Goal: Transaction & Acquisition: Obtain resource

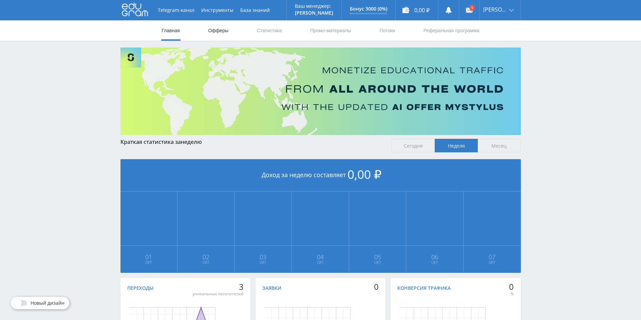
click at [211, 29] on link "Офферы" at bounding box center [219, 30] width 22 height 20
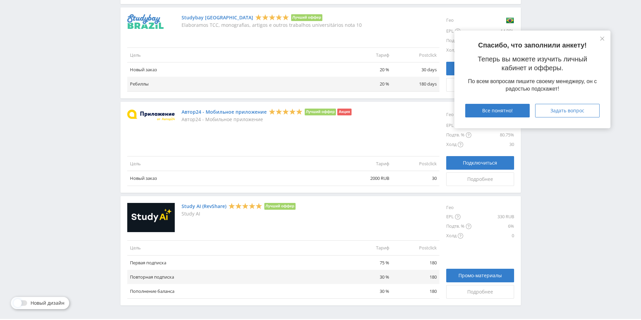
scroll to position [732, 0]
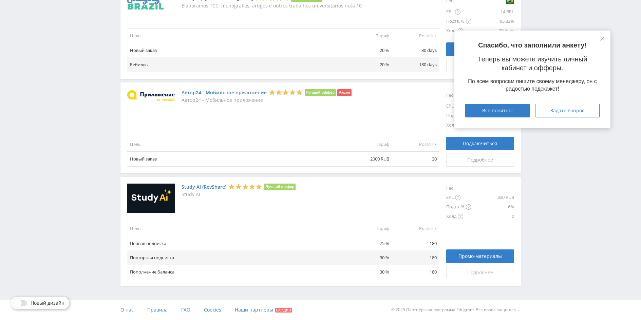
click at [474, 272] on span "Подробнее" at bounding box center [480, 272] width 26 height 5
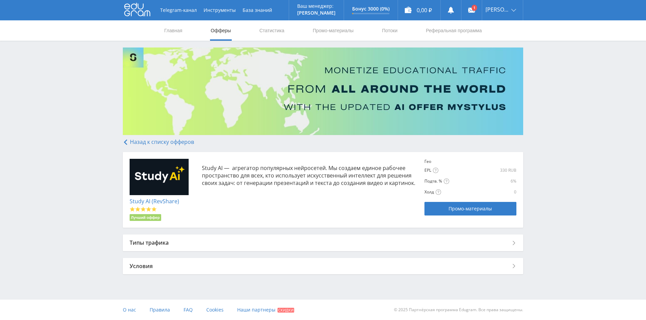
click at [503, 243] on div "Типы трафика" at bounding box center [323, 242] width 400 height 16
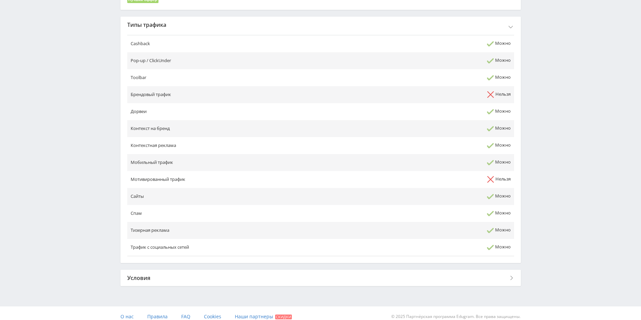
scroll to position [225, 0]
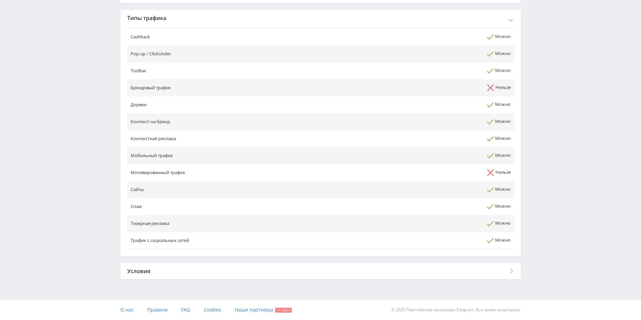
click at [507, 272] on div "Условия" at bounding box center [320, 271] width 400 height 16
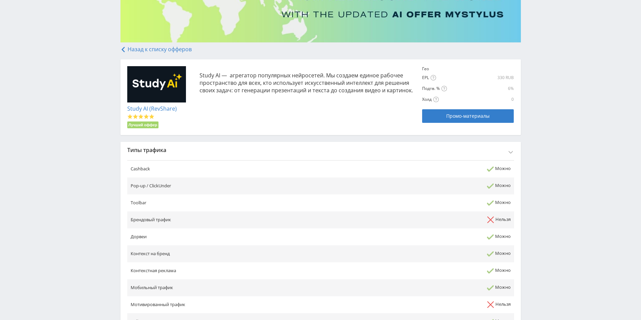
scroll to position [0, 0]
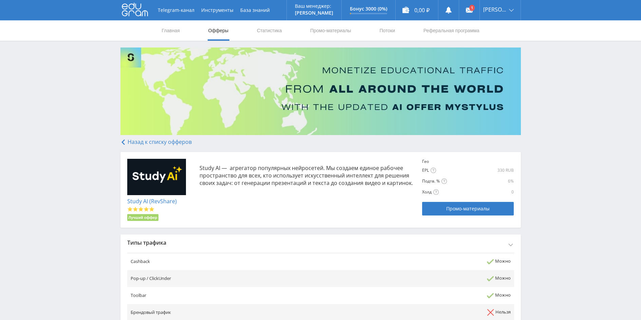
click at [143, 141] on link "Назад к списку офферов" at bounding box center [155, 141] width 71 height 7
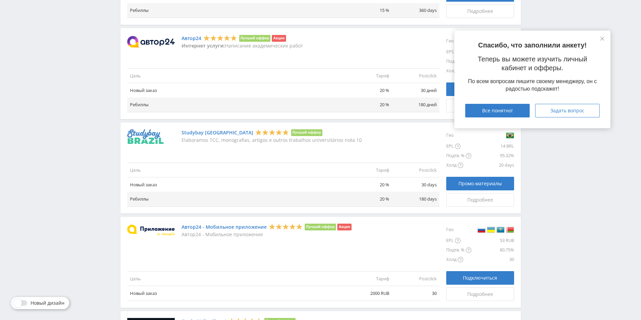
scroll to position [732, 0]
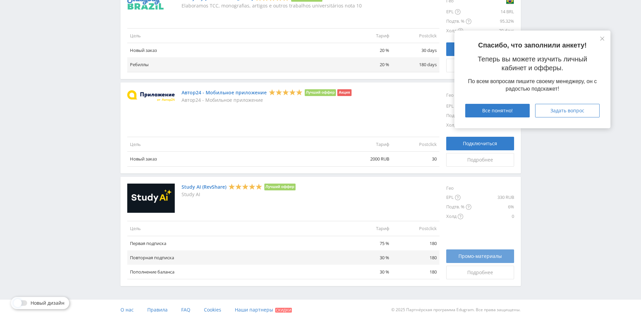
click at [478, 255] on span "Промо-материалы" at bounding box center [479, 255] width 43 height 5
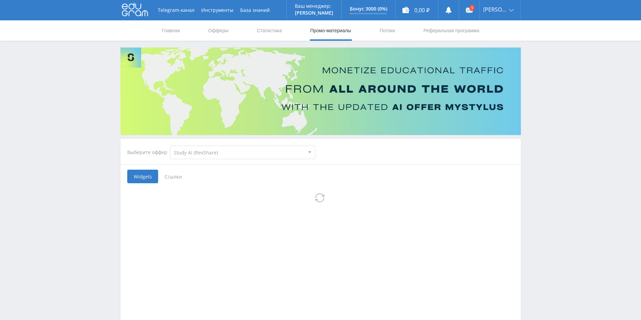
select select "376"
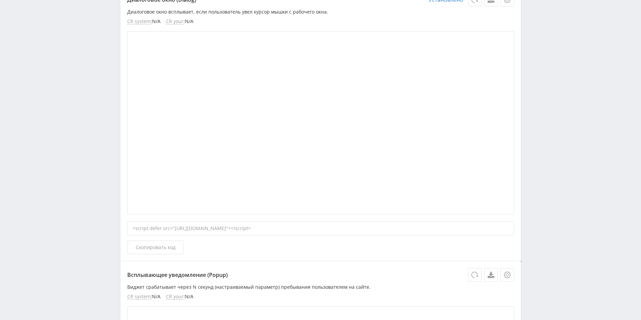
scroll to position [64, 0]
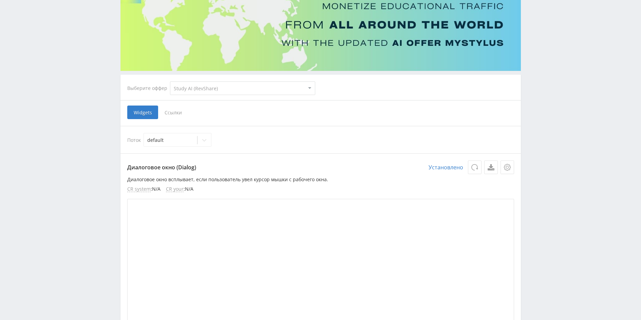
click at [176, 113] on span "Ссылки" at bounding box center [173, 113] width 30 height 14
click at [0, 0] on input "Ссылки" at bounding box center [0, 0] width 0 height 0
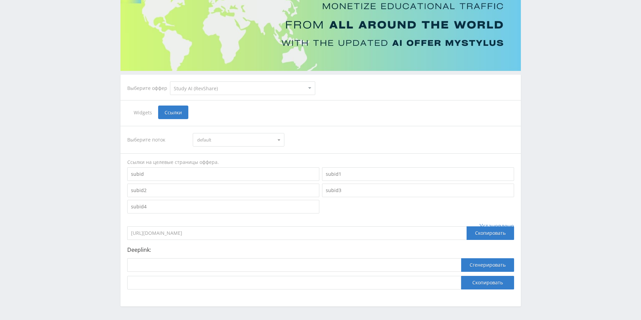
click at [216, 141] on span "default" at bounding box center [235, 139] width 77 height 13
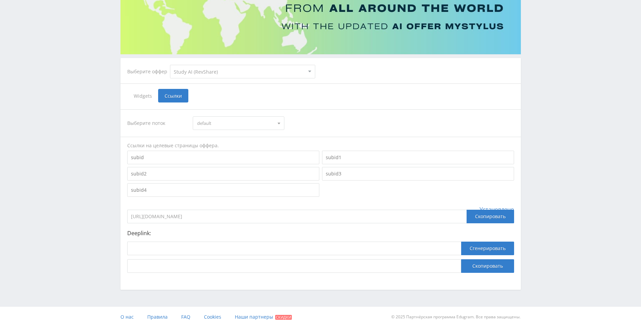
scroll to position [88, 0]
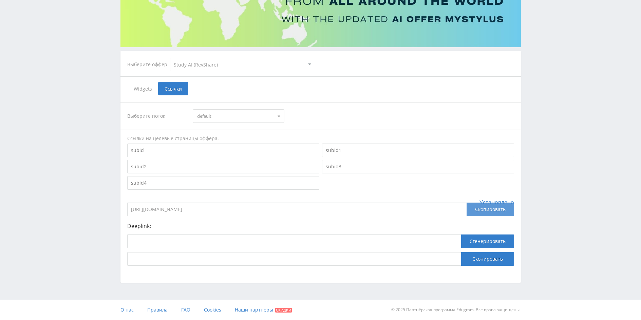
click at [497, 210] on div "Скопировать" at bounding box center [491, 210] width 48 height 14
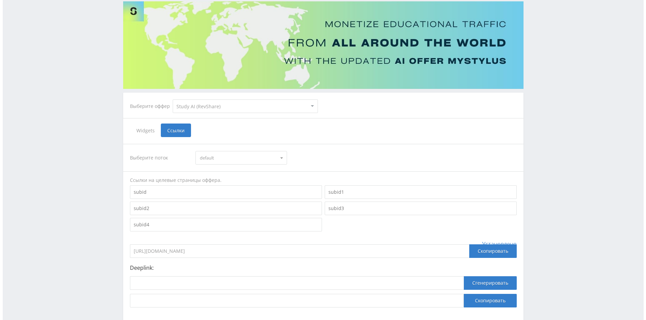
scroll to position [0, 0]
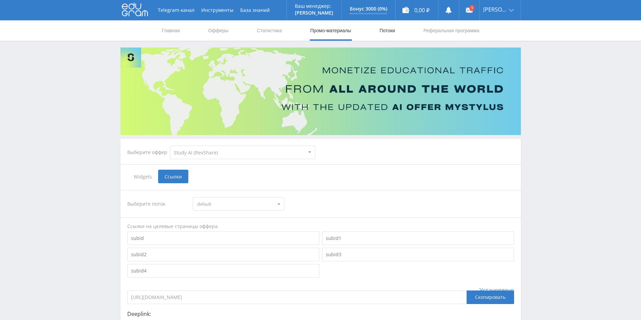
click at [392, 31] on link "Потоки" at bounding box center [387, 30] width 17 height 20
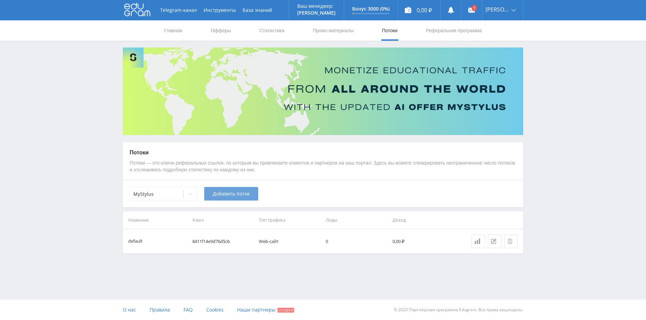
click at [224, 194] on span "Добавить поток" at bounding box center [231, 193] width 37 height 5
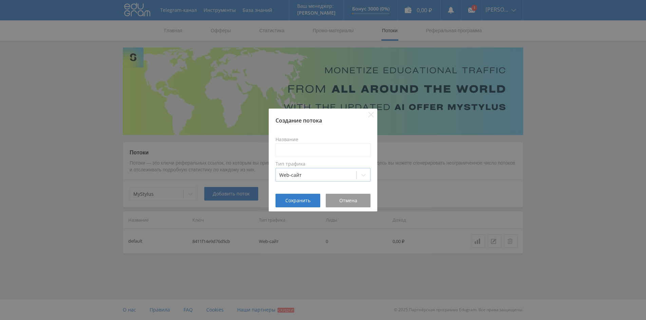
click at [365, 176] on icon at bounding box center [363, 174] width 5 height 5
click at [365, 175] on icon at bounding box center [363, 174] width 5 height 5
click at [175, 247] on div "Создание потока Название Тип трафика Web-сайт Сохранить Отмена" at bounding box center [323, 160] width 646 height 320
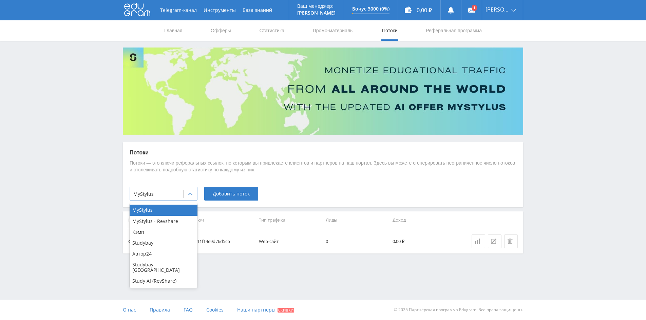
click at [191, 194] on icon at bounding box center [190, 193] width 5 height 5
click at [164, 277] on div "Study AI (RevShare)" at bounding box center [164, 281] width 68 height 11
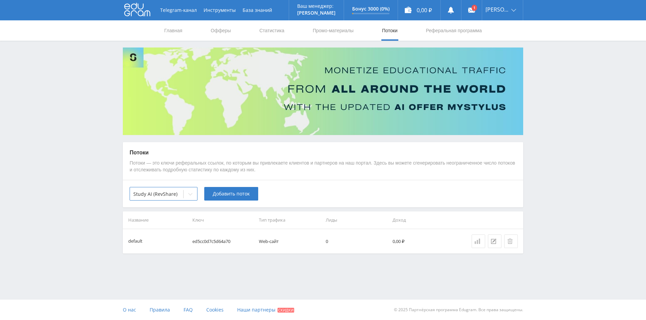
click at [478, 241] on icon at bounding box center [477, 241] width 5 height 5
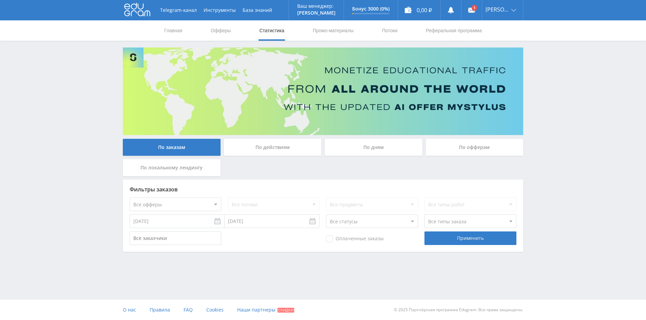
click at [211, 203] on select "Все офферы MyStylus MyStylus - Revshare Кэмп Studybay Автор24 Studybay [GEOGRAP…" at bounding box center [176, 204] width 92 height 14
select select "376"
click at [308, 202] on select "Все потоки default" at bounding box center [274, 204] width 92 height 14
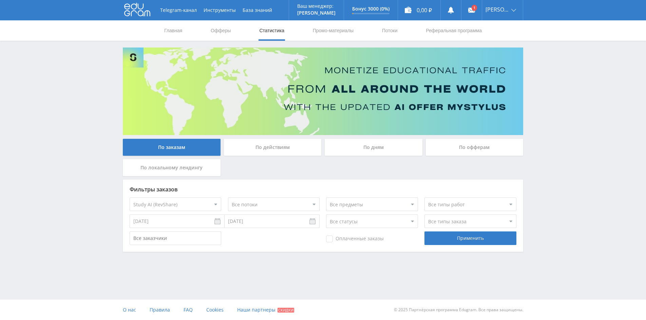
click at [308, 202] on select "Все потоки default" at bounding box center [274, 204] width 92 height 14
click at [367, 208] on select "Все предметы" at bounding box center [372, 204] width 92 height 14
drag, startPoint x: 367, startPoint y: 207, endPoint x: 367, endPoint y: 203, distance: 4.1
click at [367, 207] on select "Все предметы" at bounding box center [372, 204] width 92 height 14
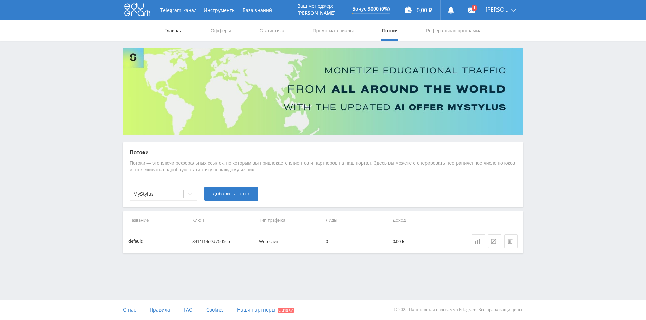
click at [178, 32] on link "Главная" at bounding box center [173, 30] width 19 height 20
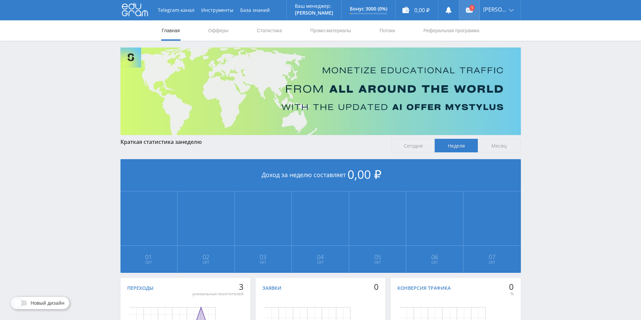
click at [473, 11] on use at bounding box center [469, 10] width 7 height 5
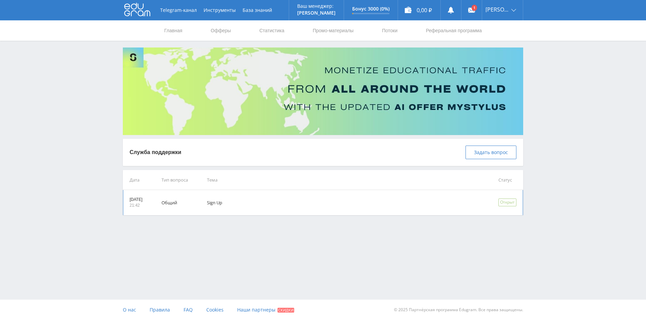
click at [251, 205] on td "Sign Up" at bounding box center [342, 202] width 291 height 25
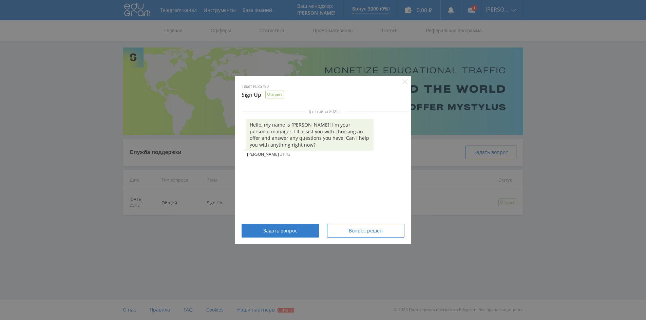
click at [352, 251] on div "Тикет №35780 Sign Up Открыт 6 октября 2025 г. Hello, my name is Alex! I'm your …" at bounding box center [323, 160] width 646 height 320
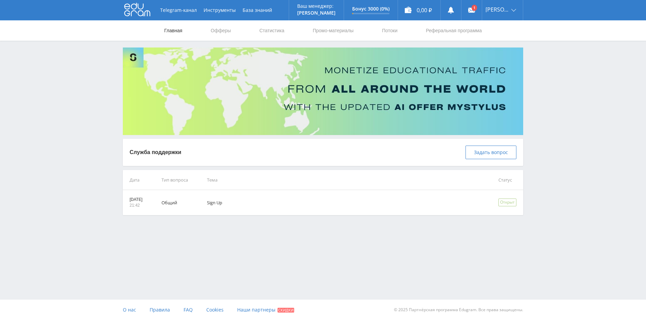
click at [172, 32] on link "Главная" at bounding box center [173, 30] width 19 height 20
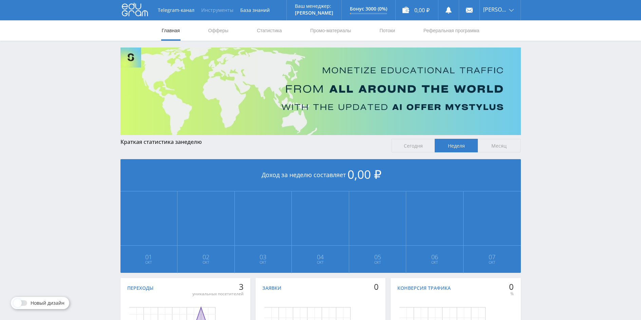
click at [221, 12] on button "Инструменты" at bounding box center [217, 10] width 39 height 20
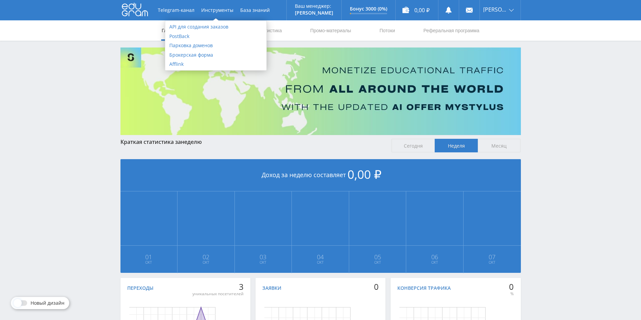
click at [560, 78] on div "Telegram-канал Инструменты База знаний Ваш менеджер: Alex Alex Online @edugram_…" at bounding box center [320, 201] width 641 height 403
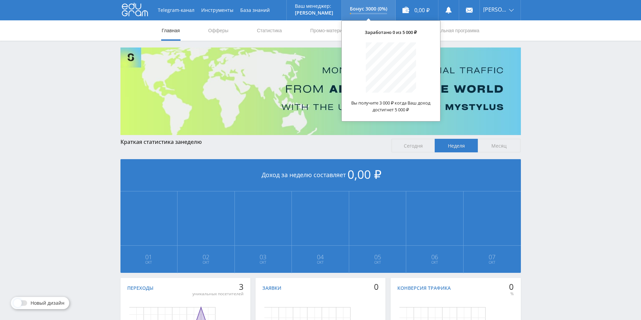
click at [378, 11] on p "Бонус 3000 (0%)" at bounding box center [368, 8] width 37 height 5
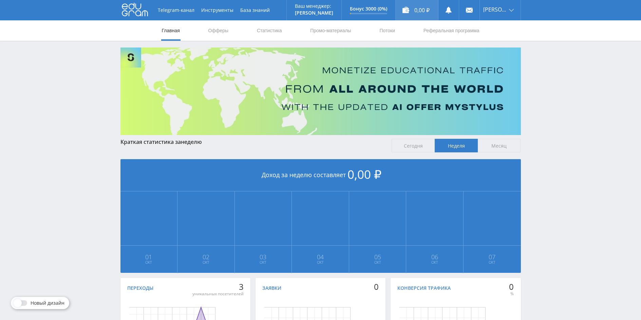
click at [421, 7] on div "0,00 ₽" at bounding box center [417, 10] width 42 height 20
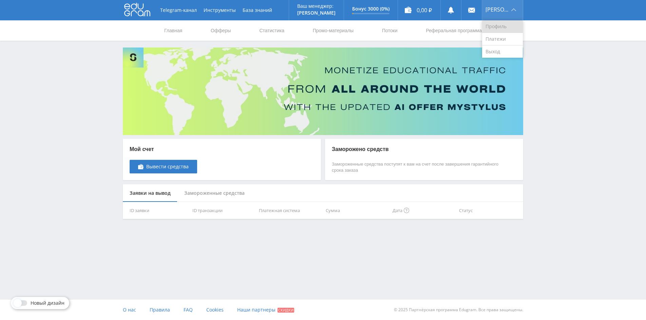
click at [504, 31] on link "Профиль" at bounding box center [502, 26] width 41 height 13
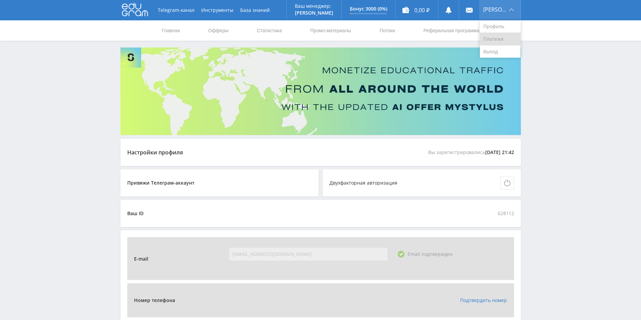
click at [502, 35] on link "Платежи" at bounding box center [500, 39] width 41 height 13
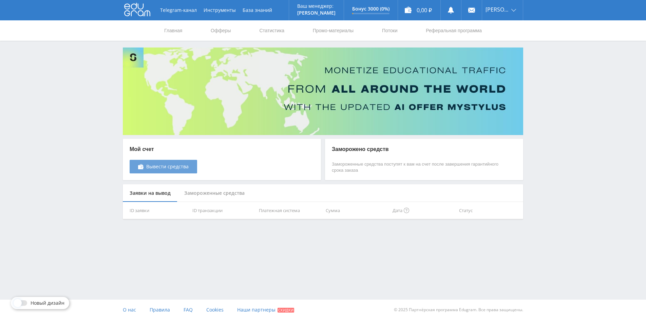
click at [166, 160] on link "Вывести средства" at bounding box center [164, 167] width 68 height 14
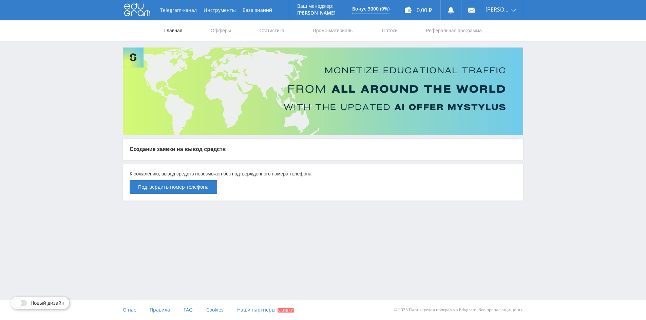
click at [172, 29] on link "Главная" at bounding box center [173, 30] width 19 height 20
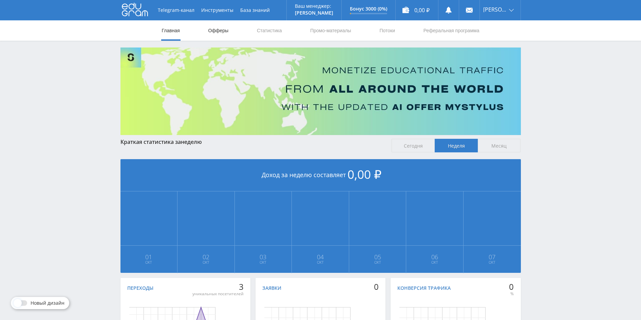
click at [220, 35] on link "Офферы" at bounding box center [219, 30] width 22 height 20
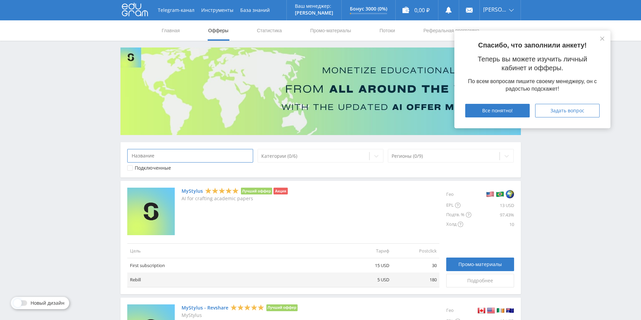
click at [189, 156] on input at bounding box center [190, 156] width 126 height 14
click at [513, 109] on div "Все понятно!" at bounding box center [498, 110] width 48 height 5
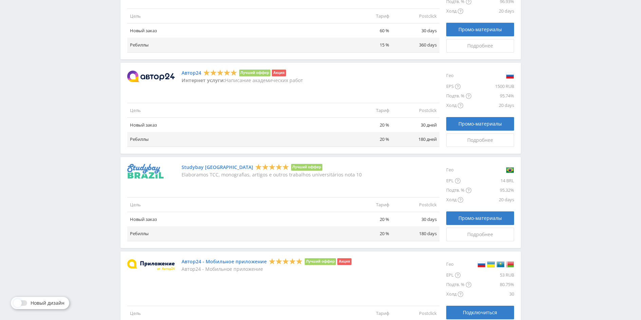
scroll to position [562, 0]
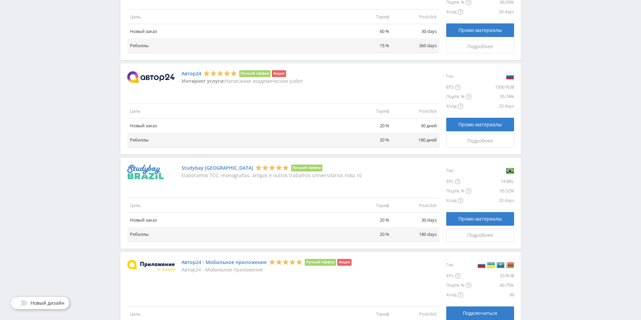
click at [150, 79] on img at bounding box center [151, 77] width 48 height 12
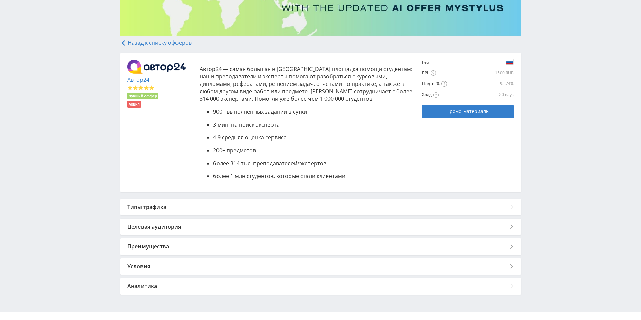
scroll to position [102, 0]
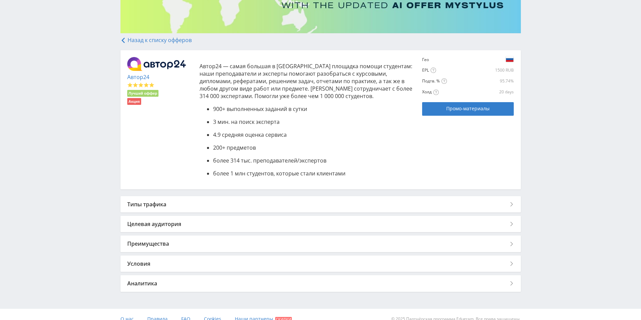
click at [280, 207] on div "Типы трафика" at bounding box center [320, 204] width 400 height 16
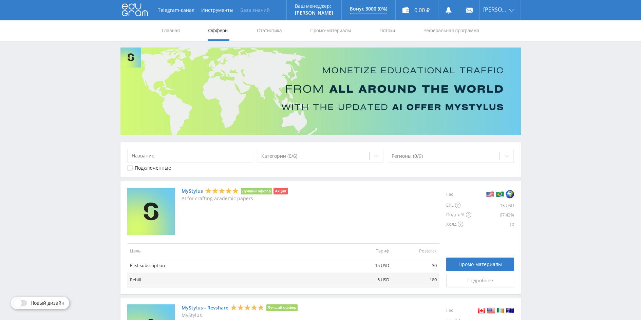
click at [262, 5] on link "База знаний" at bounding box center [255, 10] width 36 height 20
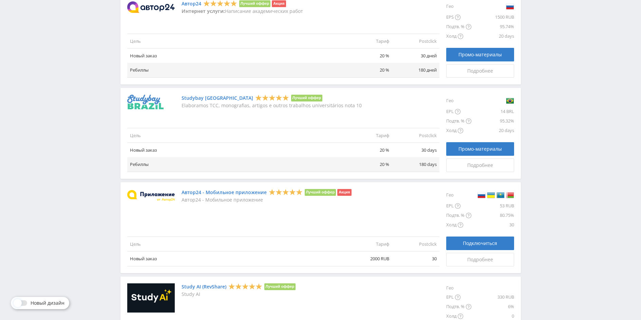
scroll to position [732, 0]
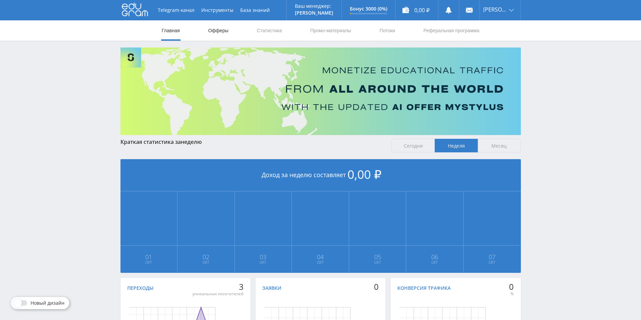
click at [214, 30] on link "Офферы" at bounding box center [219, 30] width 22 height 20
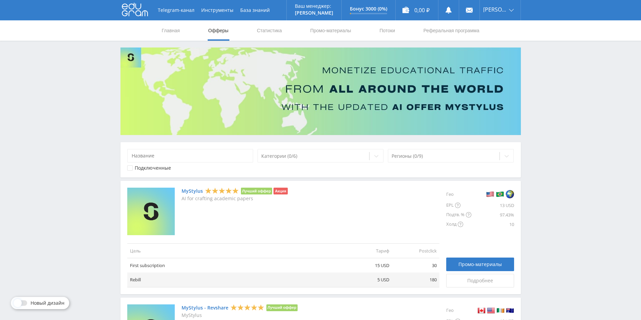
click at [133, 167] on div "Подключенные" at bounding box center [149, 167] width 44 height 5
click at [132, 169] on icon at bounding box center [130, 168] width 4 height 4
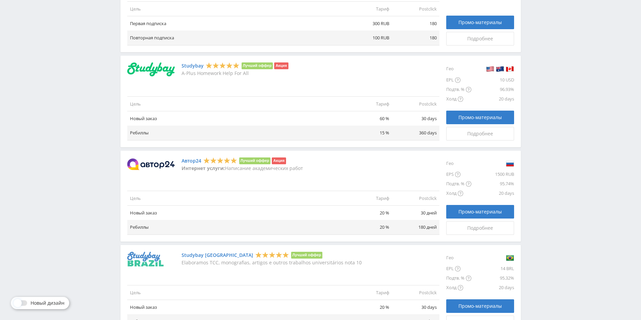
scroll to position [713, 0]
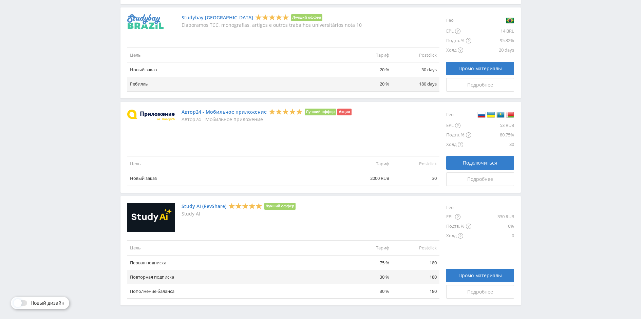
click at [342, 213] on div "Study AI (RevShare) Лучший оффер Study AI" at bounding box center [283, 218] width 312 height 30
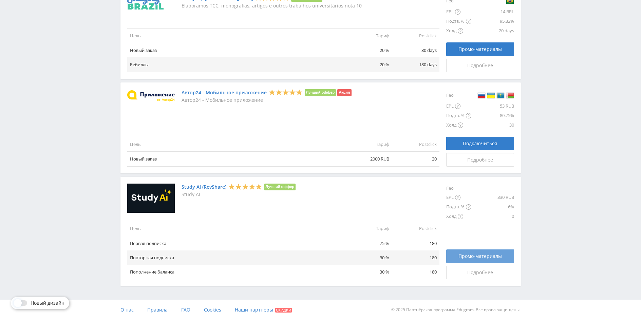
click at [466, 255] on span "Промо-материалы" at bounding box center [479, 255] width 43 height 5
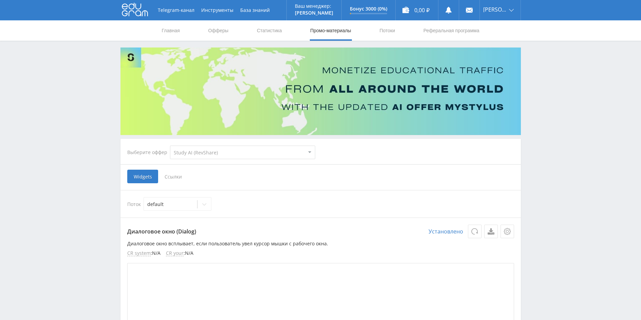
select select "376"
click at [243, 154] on select "MyStylus MyStylus - Revshare Кэмп Studybay Автор24 Studybay Brazil Study AI (Re…" at bounding box center [242, 153] width 145 height 14
click at [242, 153] on select "MyStylus MyStylus - Revshare Кэмп Studybay Автор24 Studybay Brazil Study AI (Re…" at bounding box center [242, 153] width 145 height 14
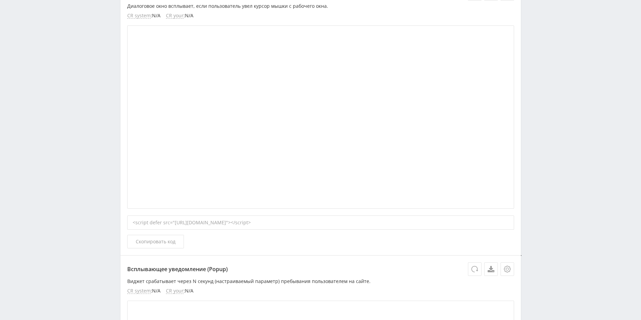
scroll to position [271, 0]
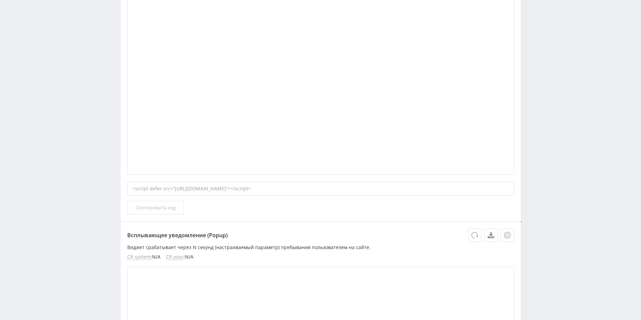
click at [168, 208] on span "Скопировать код" at bounding box center [156, 207] width 40 height 5
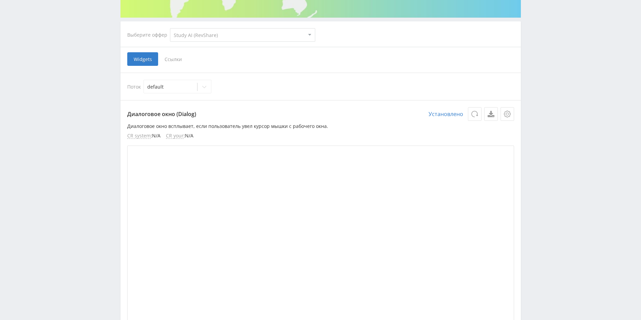
scroll to position [68, 0]
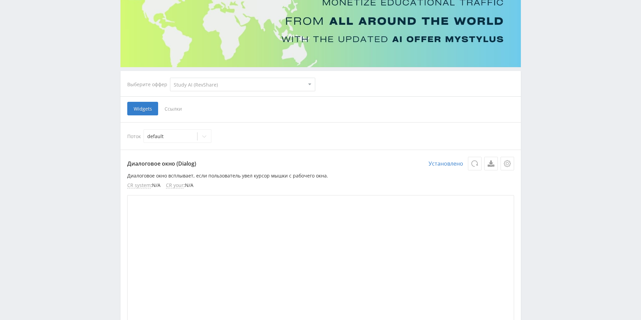
click at [174, 108] on span "Ссылки" at bounding box center [173, 109] width 30 height 14
click at [0, 0] on input "Ссылки" at bounding box center [0, 0] width 0 height 0
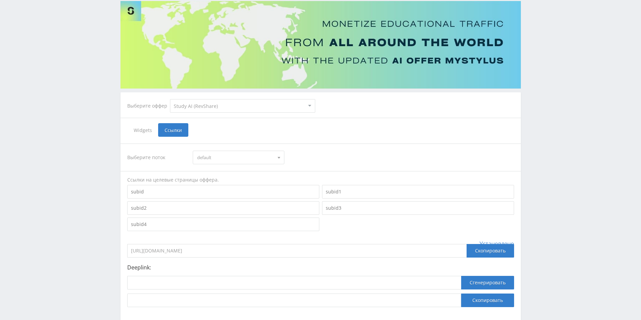
scroll to position [88, 0]
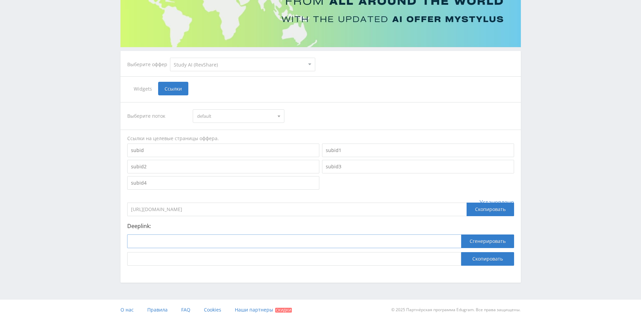
click at [155, 242] on input at bounding box center [294, 241] width 334 height 14
paste input "https://study24.ai/chat"
type input "https://study24.ai/chat"
click at [477, 241] on button "Сгенерировать" at bounding box center [487, 241] width 53 height 14
click at [332, 258] on input "https://eduforms.org/?rid=ed5cc0d7c5d64a70&ulp=https%3A%2F%2Fstudy24.ai%2Fchat" at bounding box center [294, 259] width 334 height 14
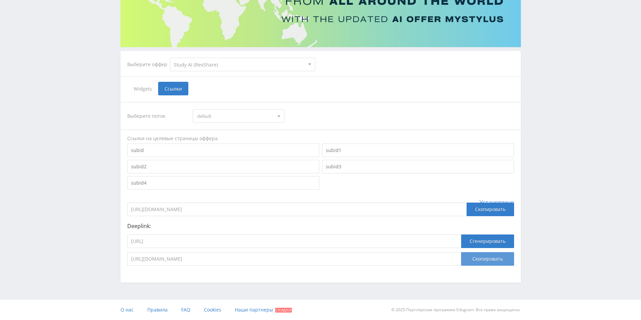
click at [478, 259] on button "Скопировать" at bounding box center [487, 259] width 53 height 14
click at [476, 258] on button "Скопировать" at bounding box center [487, 259] width 53 height 14
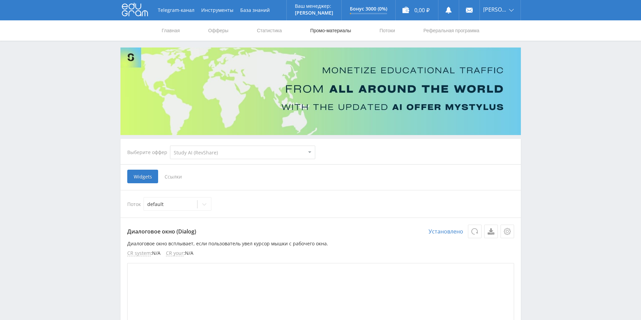
select select "376"
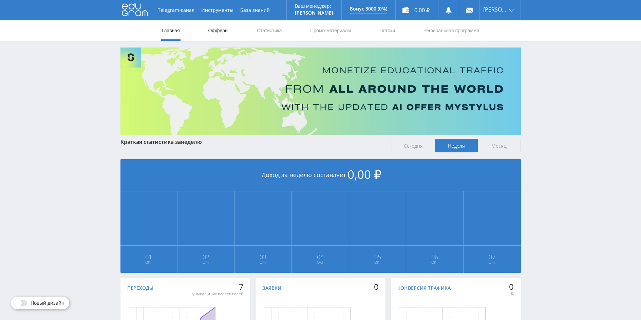
click at [223, 31] on link "Офферы" at bounding box center [219, 30] width 22 height 20
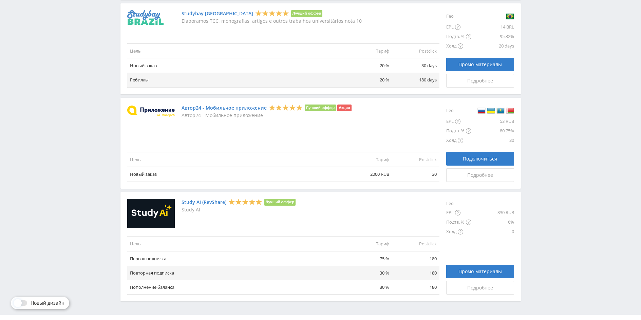
scroll to position [732, 0]
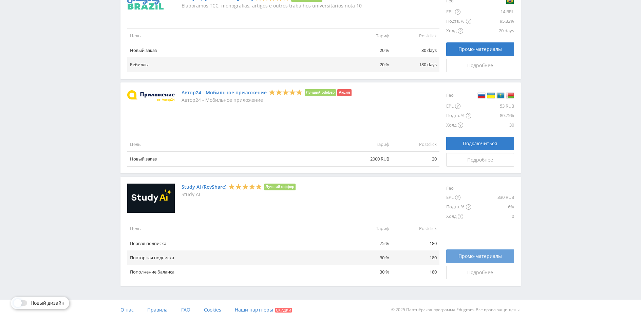
click at [466, 257] on span "Промо-материалы" at bounding box center [479, 255] width 43 height 5
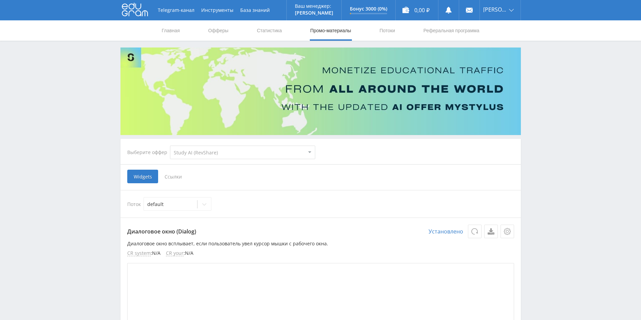
select select "376"
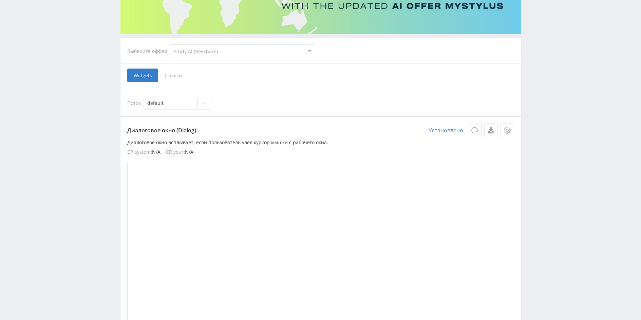
scroll to position [68, 0]
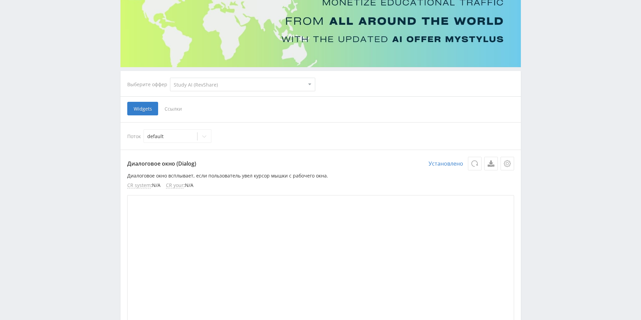
click at [178, 111] on span "Ссылки" at bounding box center [173, 109] width 30 height 14
click at [0, 0] on input "Ссылки" at bounding box center [0, 0] width 0 height 0
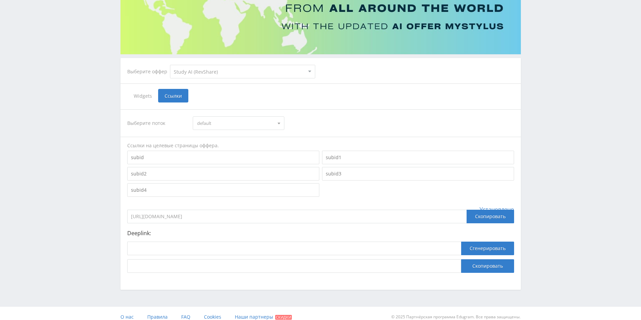
scroll to position [88, 0]
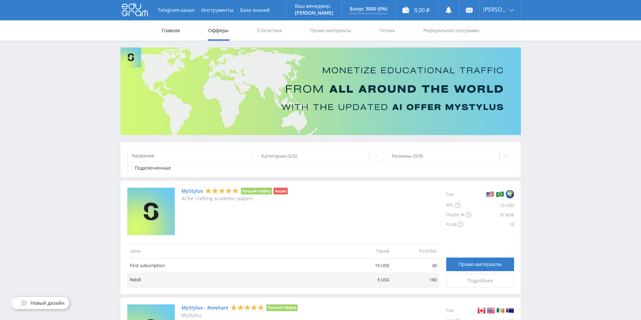
click at [174, 32] on link "Главная" at bounding box center [170, 30] width 19 height 20
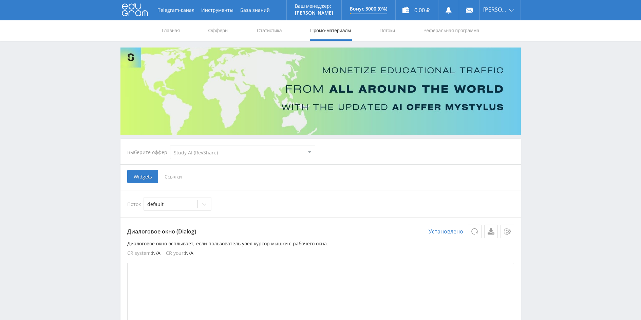
select select "376"
click at [171, 32] on link "Главная" at bounding box center [170, 30] width 19 height 20
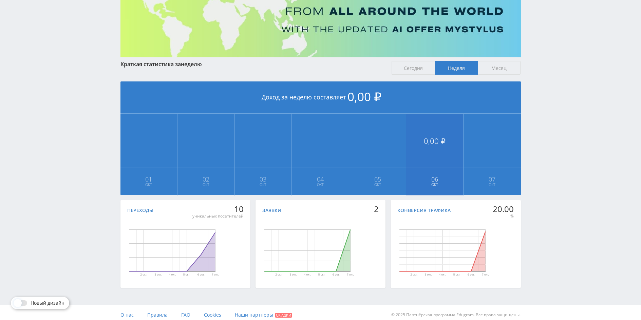
scroll to position [83, 0]
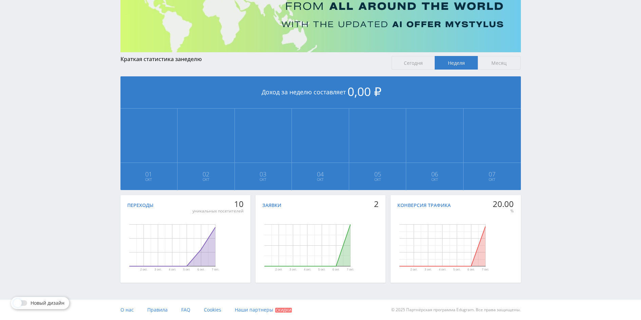
click at [442, 206] on div "Конверсия трафика" at bounding box center [423, 205] width 53 height 5
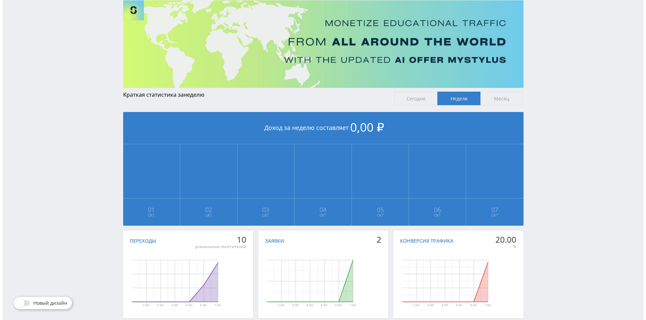
scroll to position [0, 0]
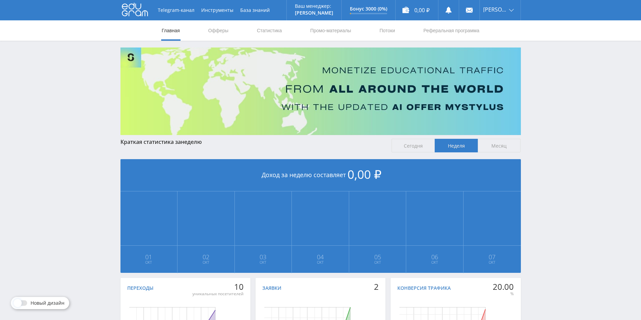
click at [418, 147] on span "Сегодня" at bounding box center [413, 146] width 43 height 14
click at [0, 0] on input "Сегодня" at bounding box center [0, 0] width 0 height 0
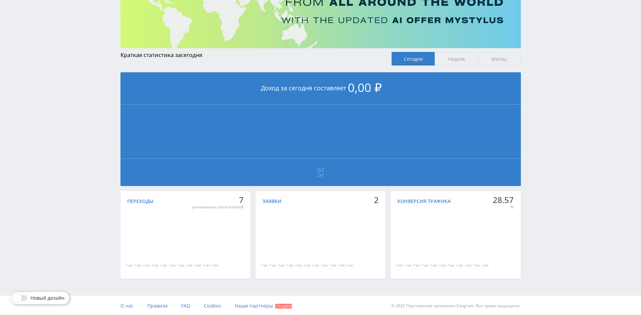
scroll to position [88, 0]
